Goal: Information Seeking & Learning: Compare options

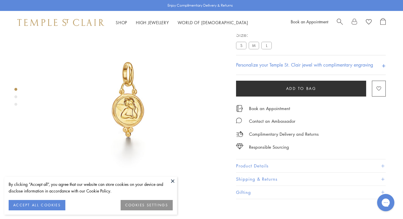
click at [171, 179] on button at bounding box center [173, 181] width 9 height 9
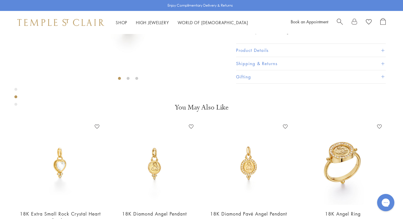
scroll to position [150, 0]
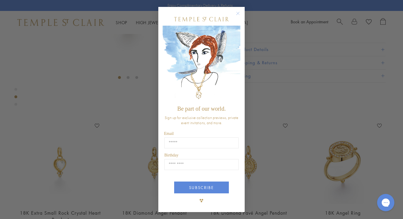
click at [238, 12] on circle "Close dialog" at bounding box center [238, 13] width 7 height 7
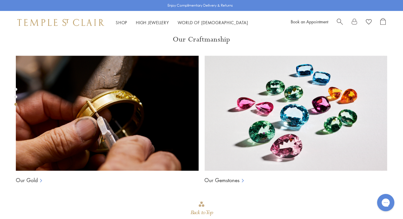
scroll to position [366, 0]
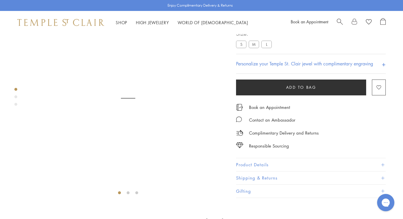
scroll to position [34, 0]
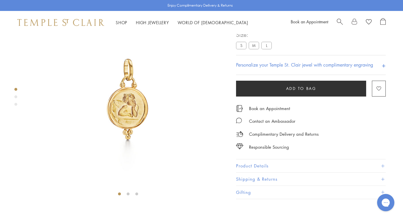
click at [242, 49] on label "S" at bounding box center [241, 45] width 10 height 7
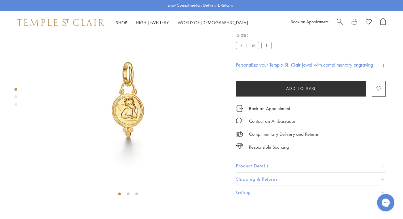
click at [254, 49] on label "M" at bounding box center [254, 45] width 10 height 7
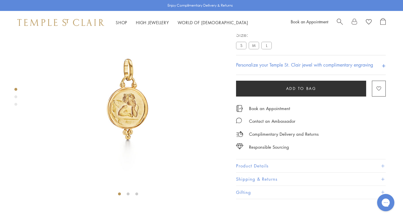
click at [265, 49] on label "L" at bounding box center [267, 45] width 10 height 7
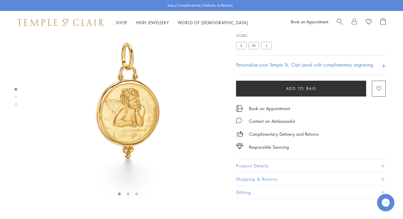
click at [241, 49] on label "S" at bounding box center [241, 45] width 10 height 7
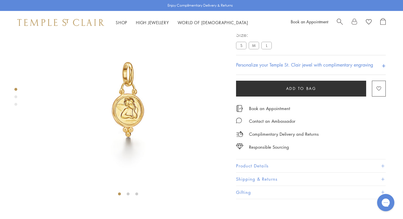
click at [254, 49] on label "M" at bounding box center [254, 45] width 10 height 7
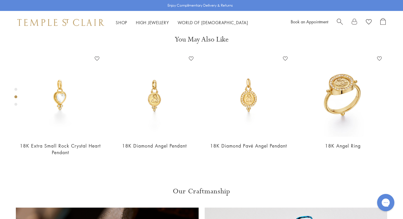
scroll to position [204, 0]
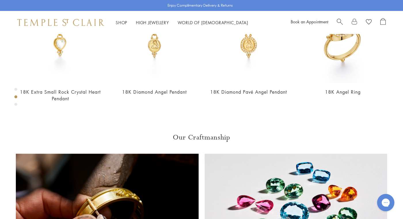
scroll to position [284, 0]
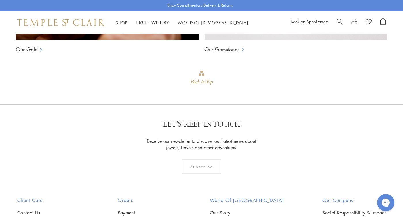
scroll to position [602, 0]
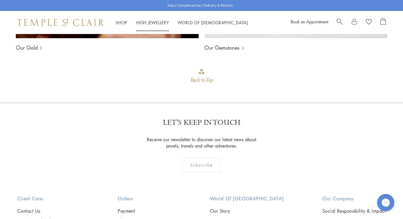
click at [148, 24] on link "High Jewellery High Jewellery" at bounding box center [152, 23] width 33 height 6
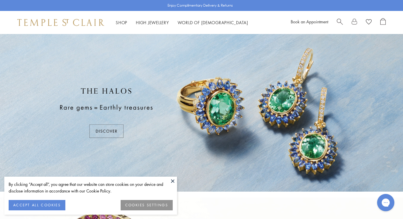
click at [170, 180] on button at bounding box center [173, 181] width 9 height 9
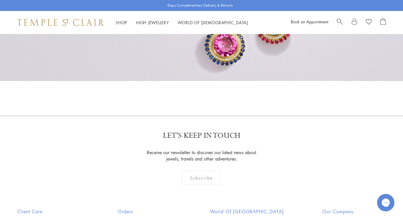
scroll to position [542, 0]
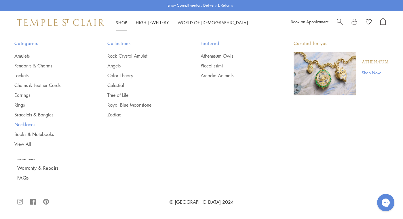
click at [31, 125] on link "Necklaces" at bounding box center [49, 124] width 70 height 6
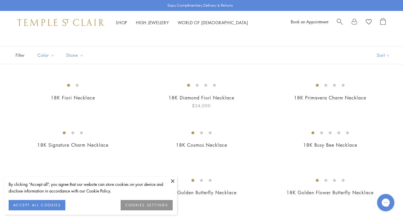
scroll to position [43, 0]
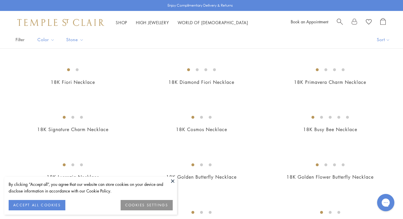
click at [171, 180] on button at bounding box center [173, 181] width 9 height 9
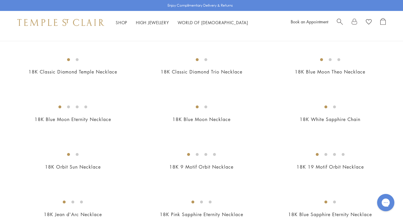
scroll to position [243, 0]
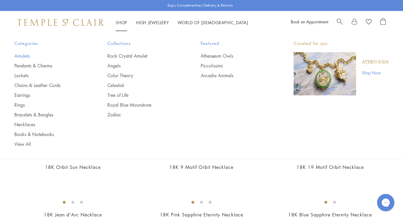
click at [26, 56] on link "Amulets" at bounding box center [49, 56] width 70 height 6
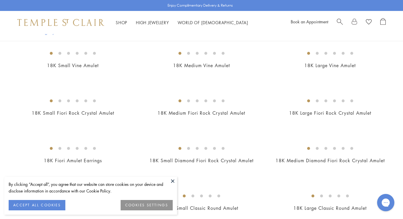
scroll to position [167, 0]
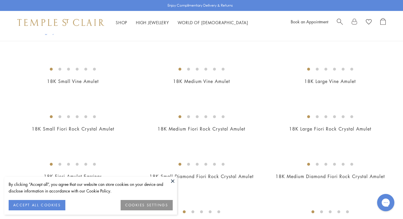
click at [175, 179] on button at bounding box center [173, 181] width 9 height 9
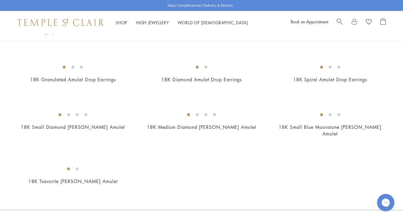
scroll to position [1140, 0]
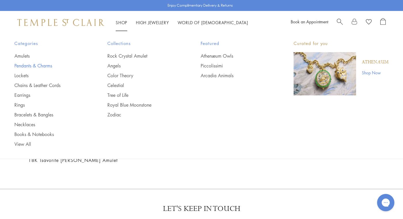
click at [37, 67] on link "Pendants & Charms" at bounding box center [49, 66] width 70 height 6
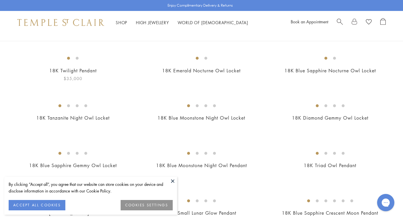
scroll to position [54, 0]
click at [174, 181] on button at bounding box center [173, 181] width 9 height 9
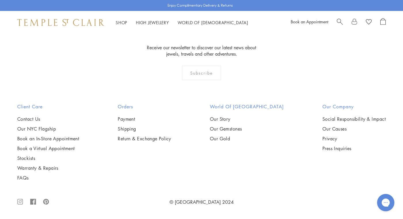
scroll to position [3339, 0]
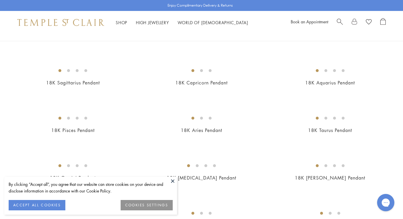
scroll to position [88, 0]
click at [174, 180] on button at bounding box center [173, 181] width 9 height 9
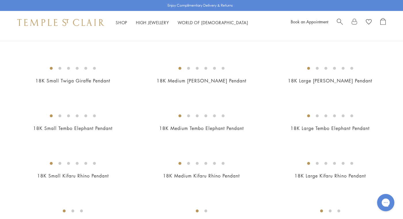
scroll to position [724, 0]
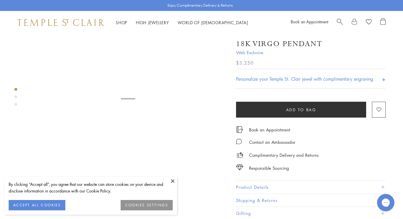
scroll to position [35, 0]
click at [166, 176] on img at bounding box center [128, 112] width 199 height 199
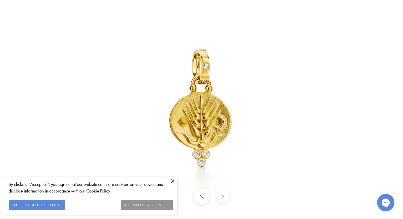
click at [173, 180] on button at bounding box center [173, 181] width 9 height 9
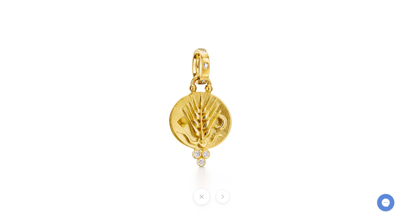
click at [226, 197] on button at bounding box center [222, 196] width 13 height 13
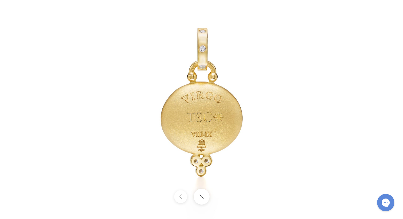
click at [179, 198] on button at bounding box center [180, 196] width 13 height 13
click at [381, 10] on div at bounding box center [343, 109] width 621 height 337
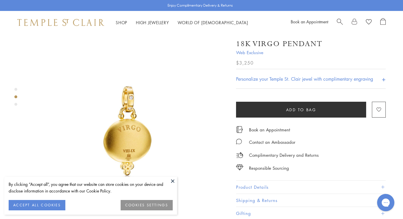
click at [274, 183] on button "Product Details" at bounding box center [311, 187] width 150 height 13
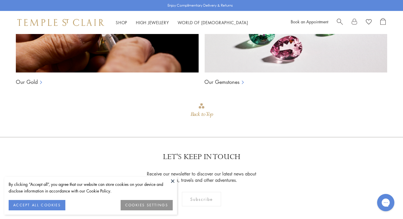
scroll to position [890, 0]
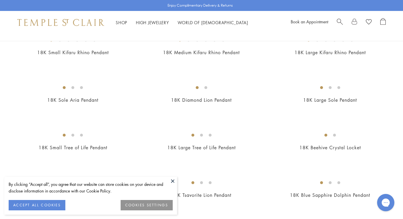
scroll to position [693, 0]
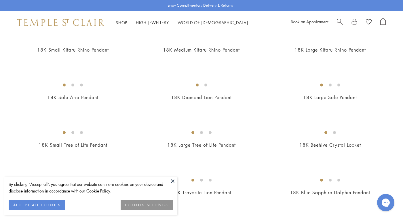
click at [172, 179] on button at bounding box center [173, 181] width 9 height 9
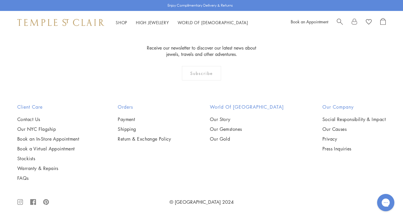
scroll to position [3006, 0]
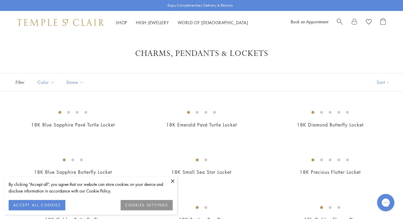
scroll to position [64, 0]
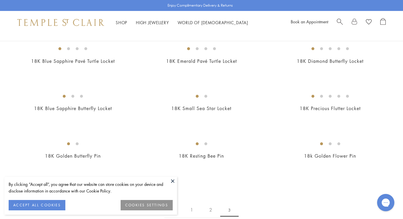
click at [170, 179] on button at bounding box center [173, 181] width 9 height 9
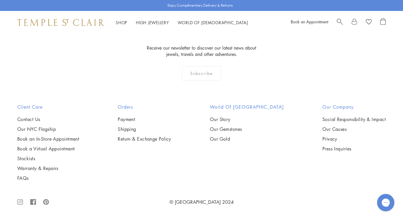
scroll to position [575, 0]
